Goal: Task Accomplishment & Management: Manage account settings

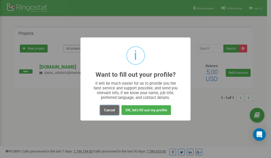
click at [107, 109] on button "Cancel" at bounding box center [109, 111] width 19 height 10
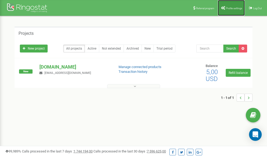
click at [231, 8] on span "Profile settings" at bounding box center [234, 8] width 16 height 3
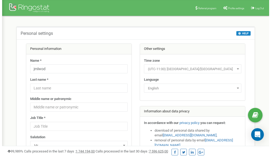
scroll to position [26, 0]
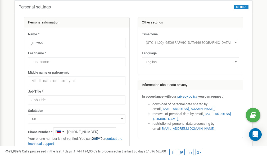
click at [100, 139] on link "verify it" at bounding box center [97, 139] width 11 height 4
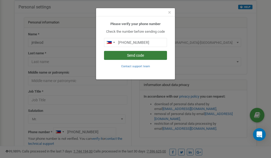
click at [138, 56] on button "Send code" at bounding box center [135, 55] width 63 height 9
